Goal: Task Accomplishment & Management: Manage account settings

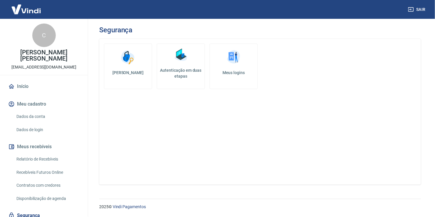
click at [181, 69] on h5 "Autenticação em duas etapas" at bounding box center [180, 73] width 43 height 12
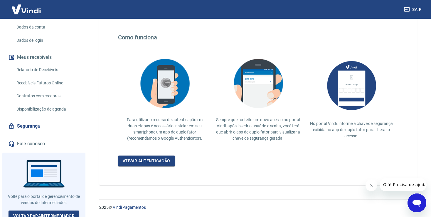
scroll to position [94, 0]
